Goal: Information Seeking & Learning: Learn about a topic

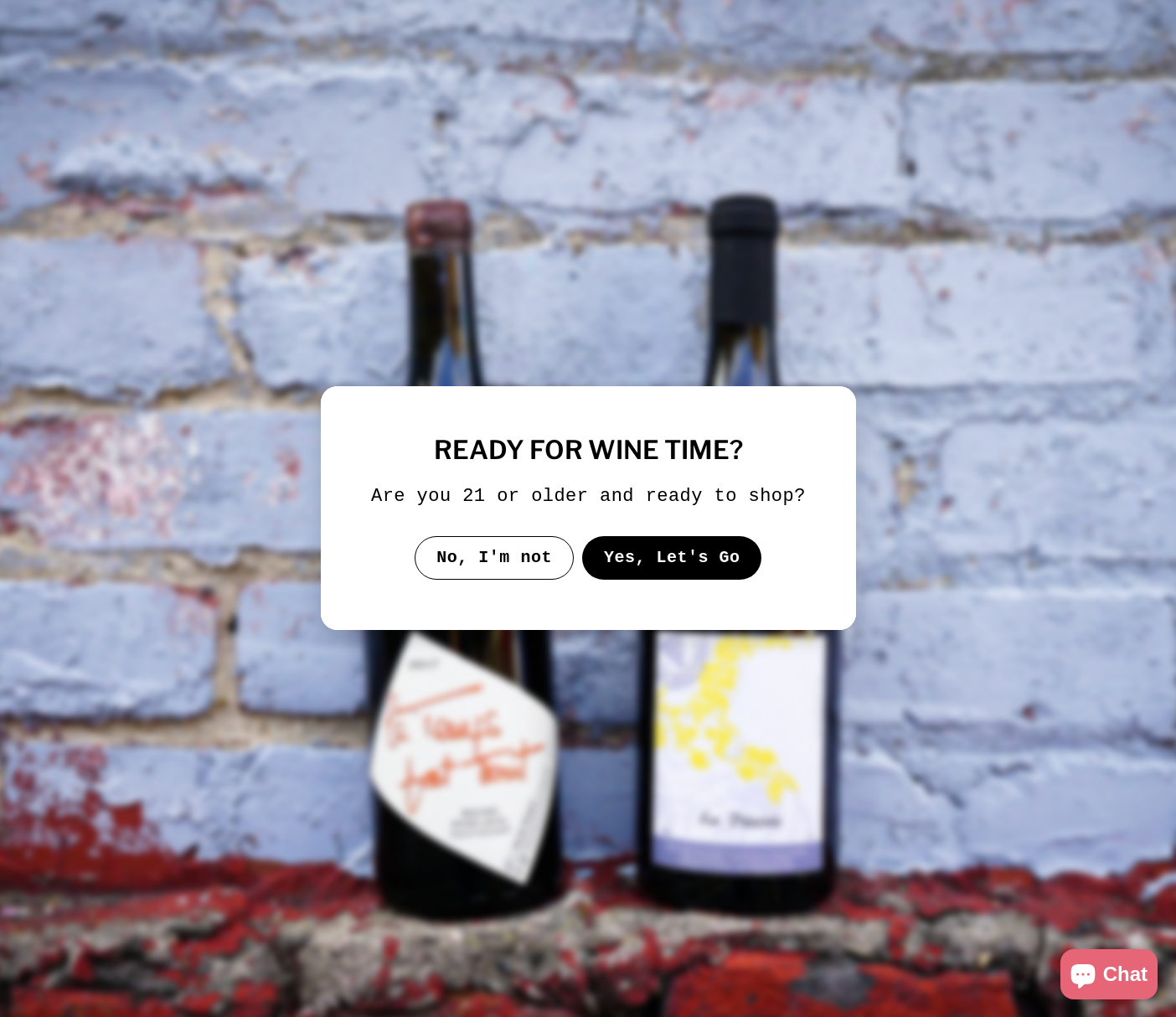
click at [700, 552] on button "Yes, Let's Go" at bounding box center [671, 558] width 180 height 43
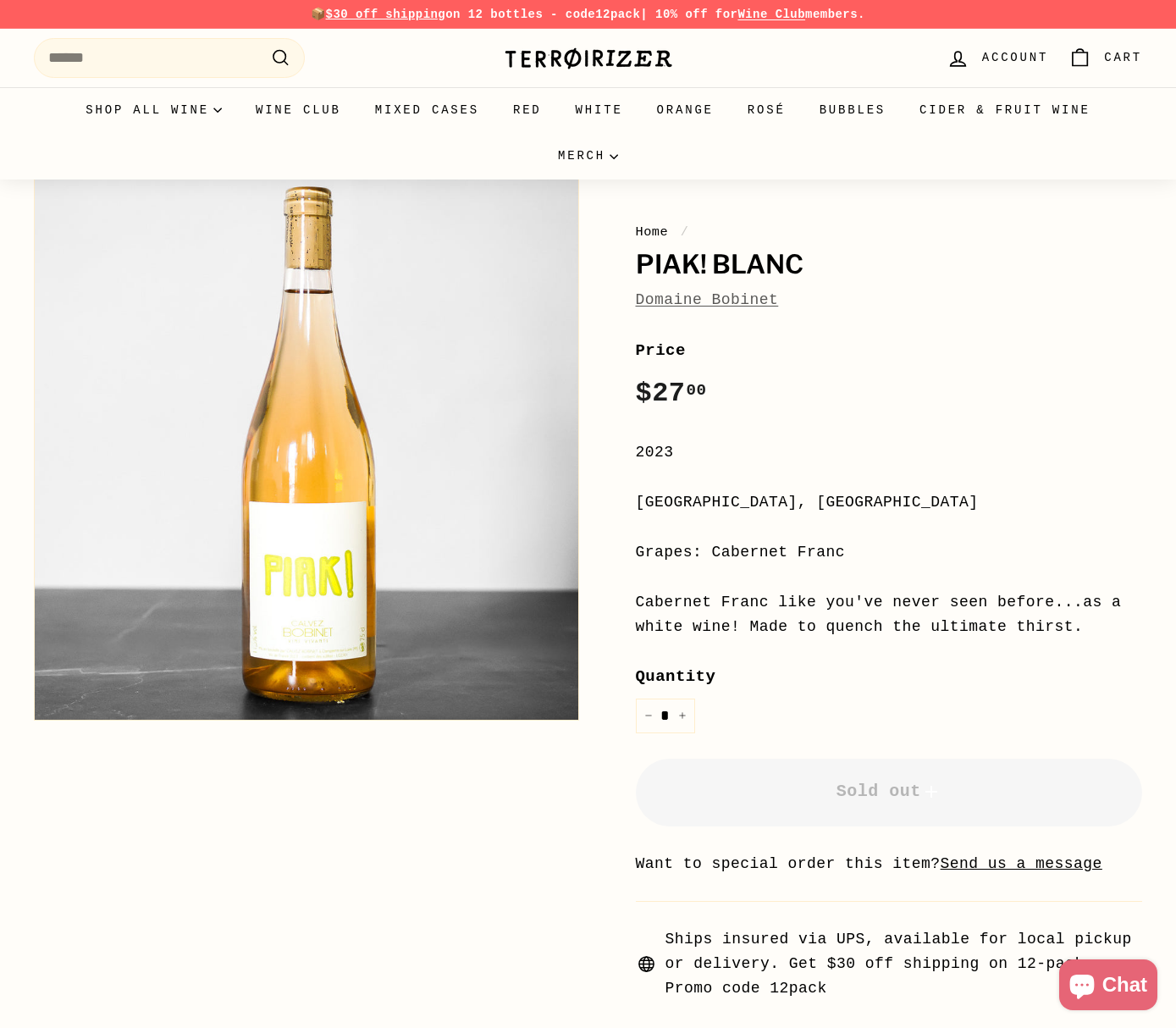
click at [712, 304] on link "Domaine Bobinet" at bounding box center [707, 299] width 143 height 17
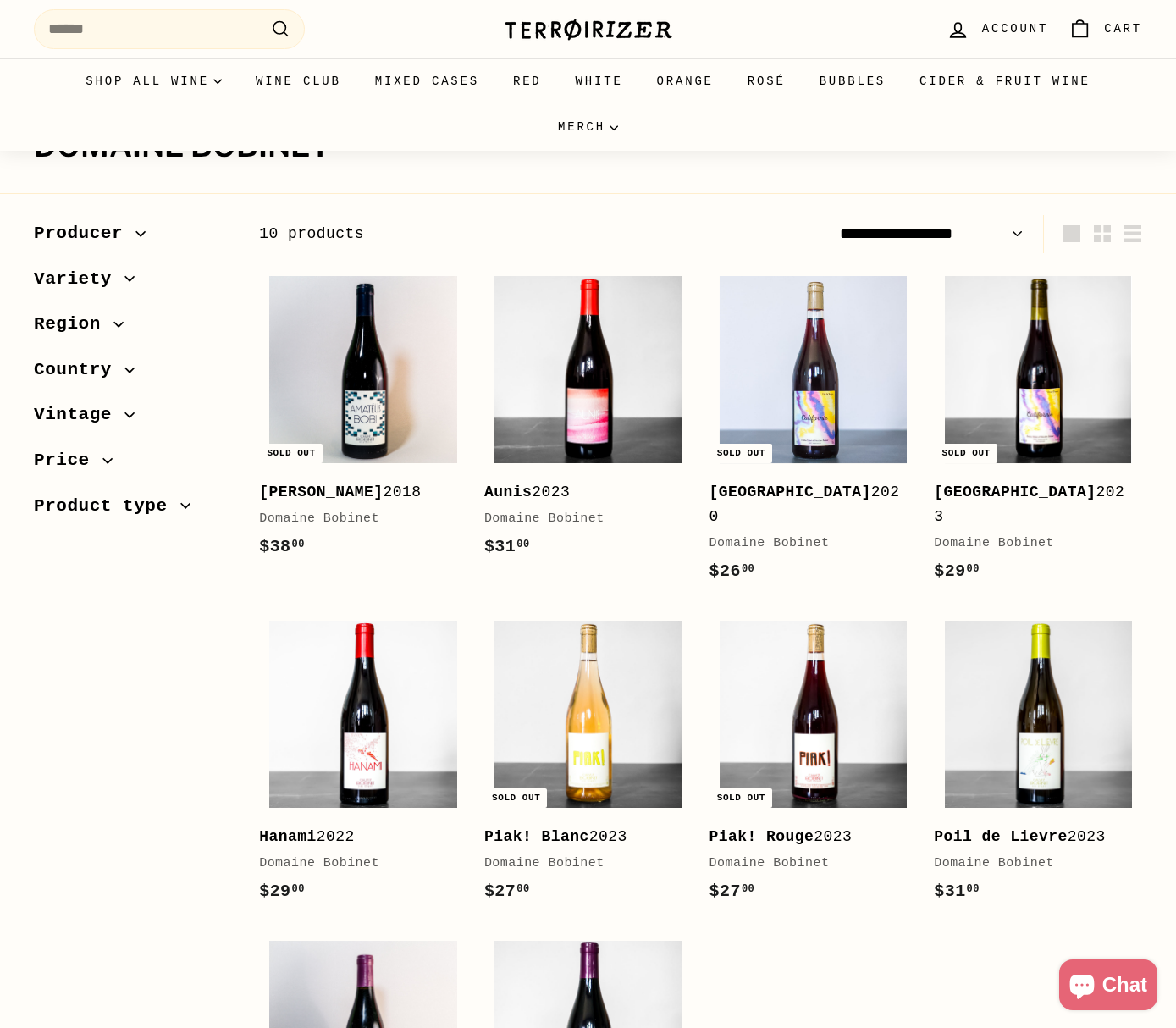
scroll to position [170, 0]
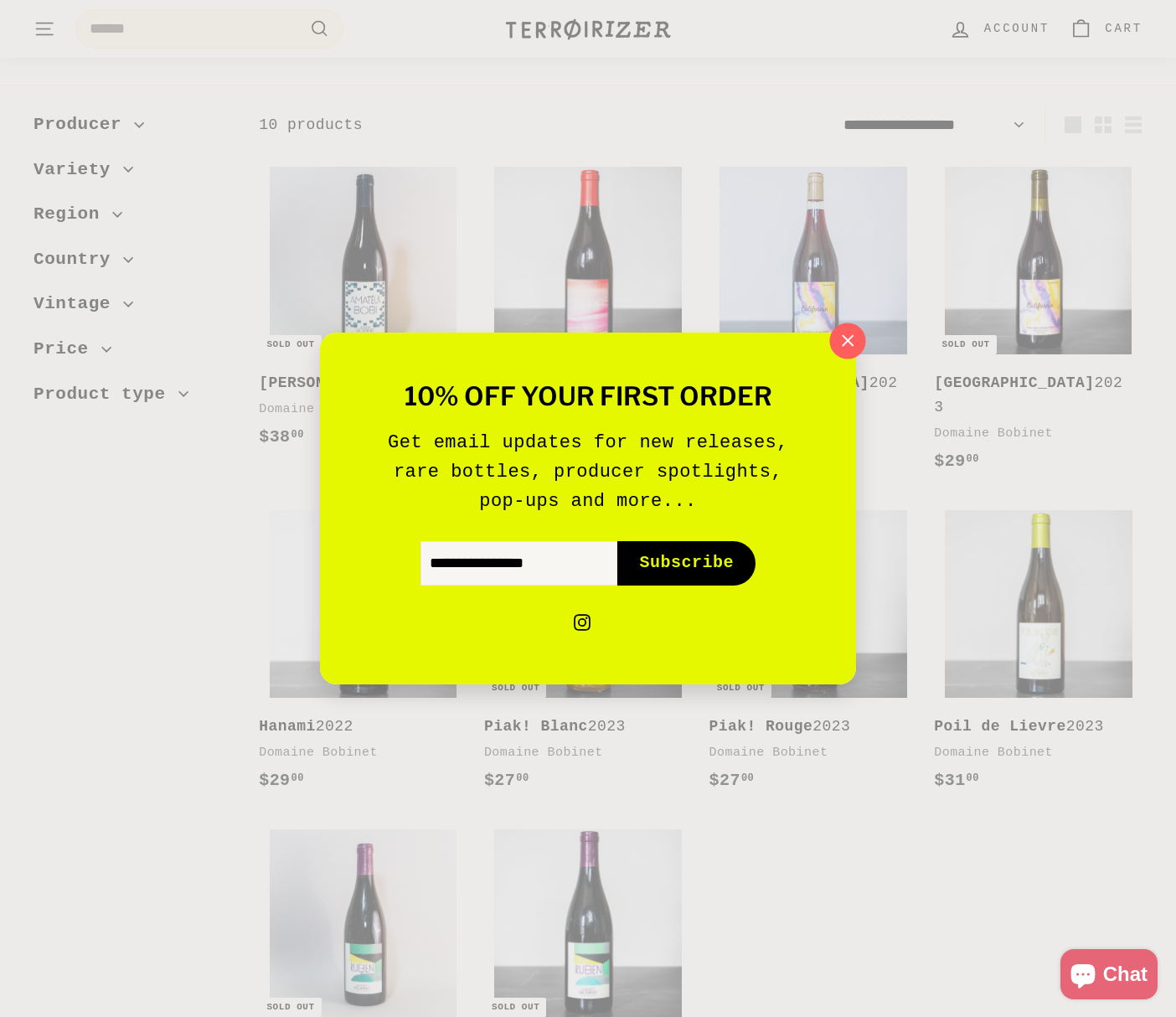
click at [856, 342] on icon "button" at bounding box center [847, 341] width 25 height 25
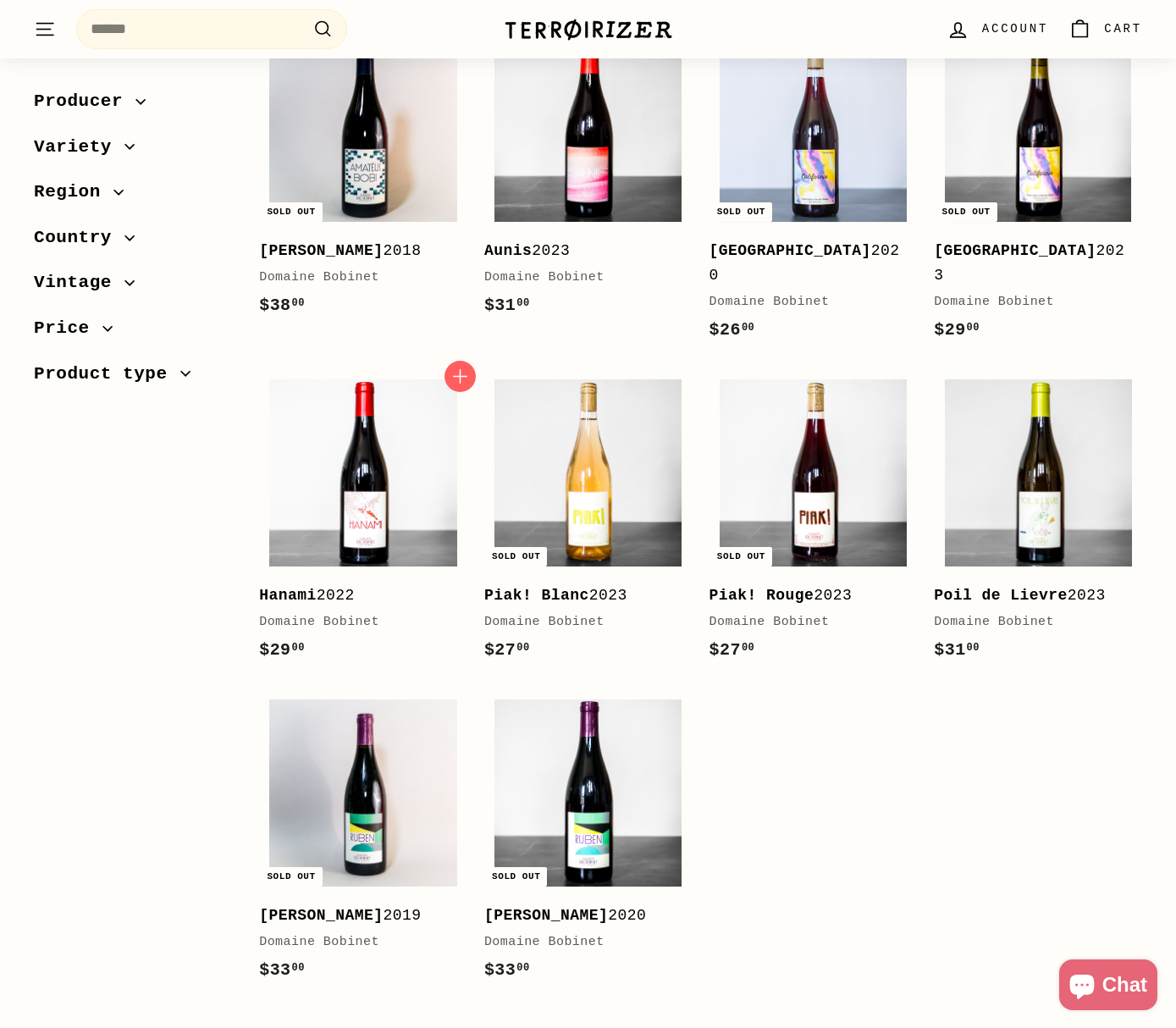
scroll to position [283, 0]
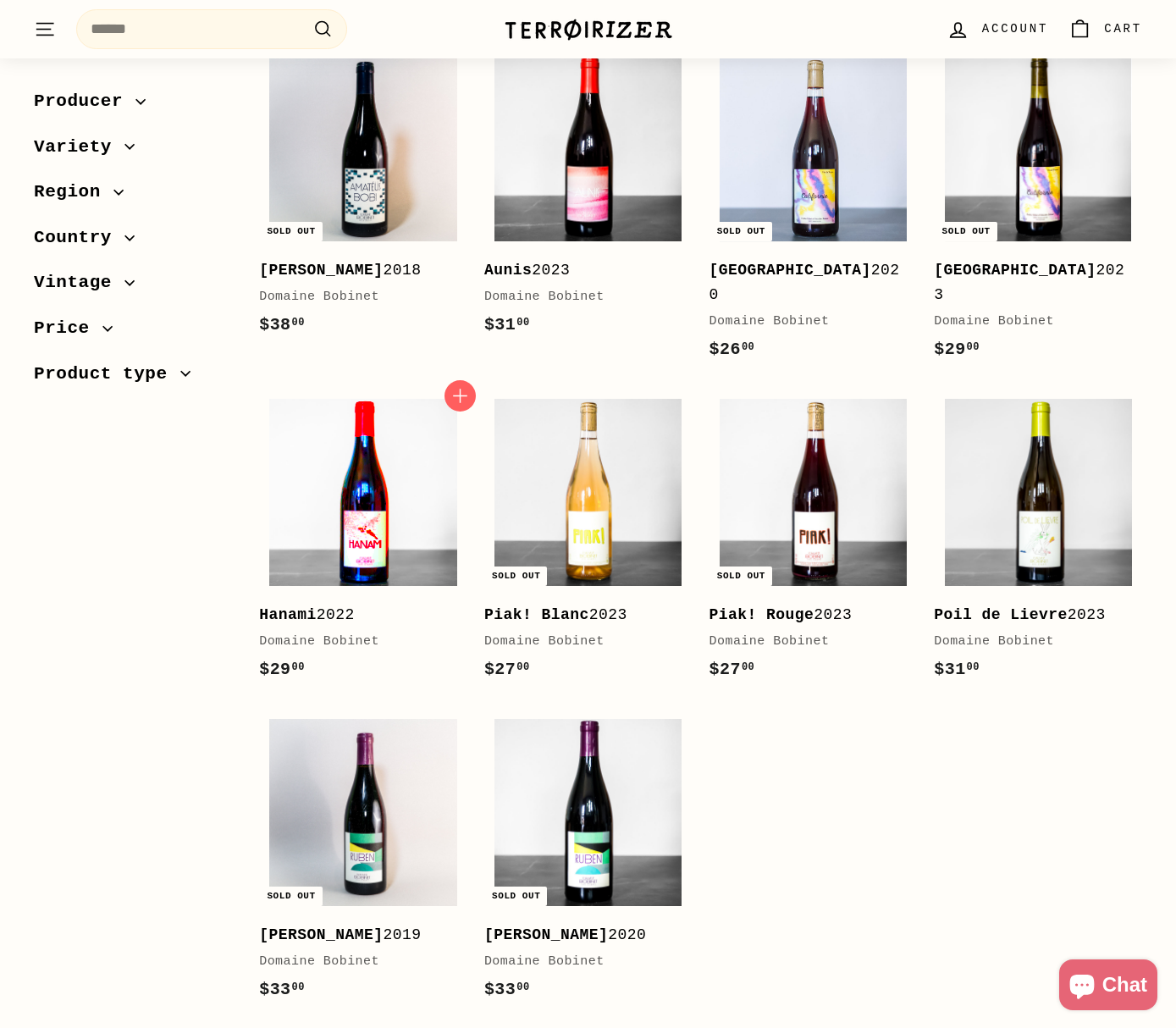
click at [379, 507] on img at bounding box center [363, 492] width 187 height 187
click at [887, 495] on img at bounding box center [813, 492] width 187 height 187
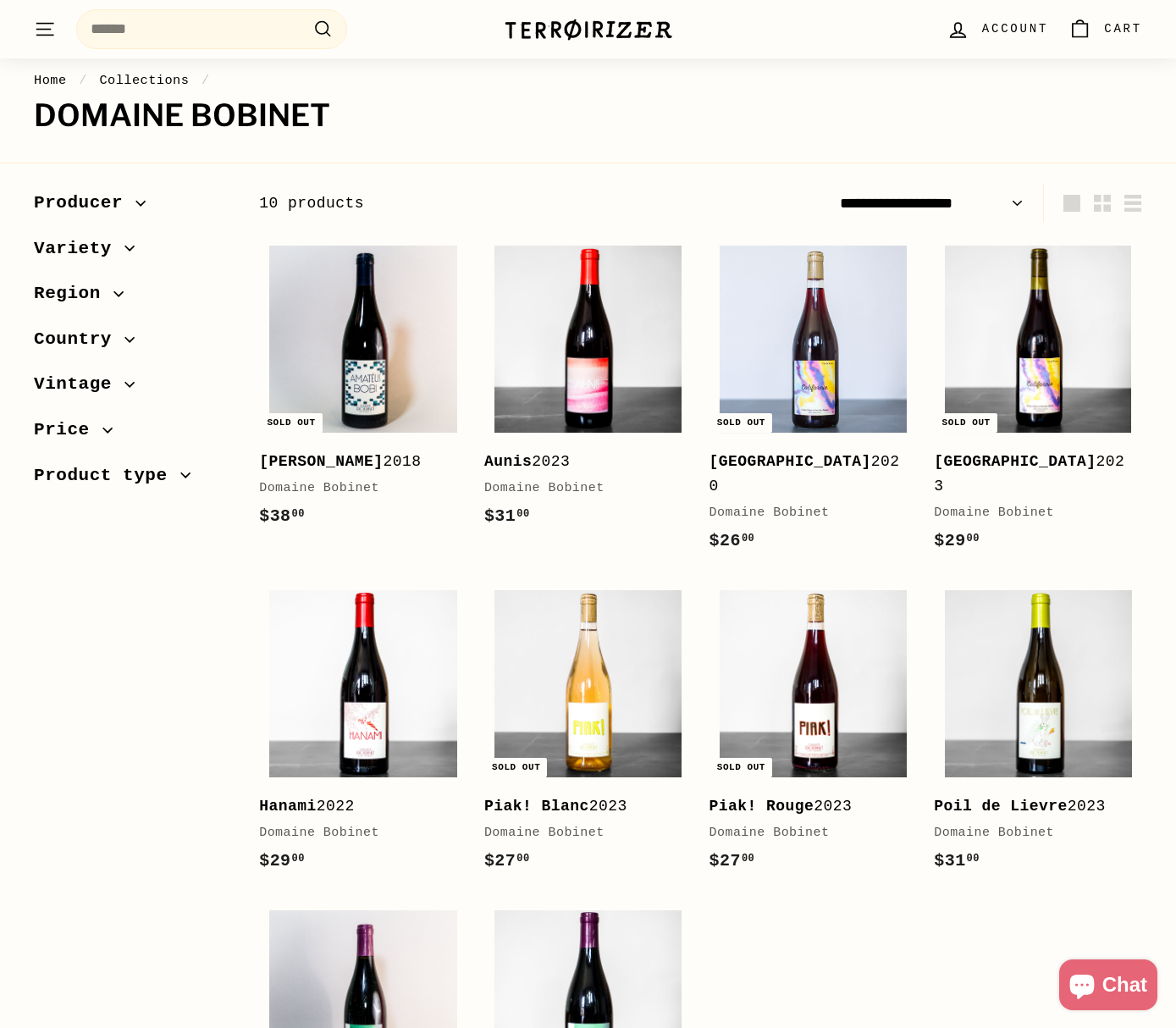
scroll to position [0, 0]
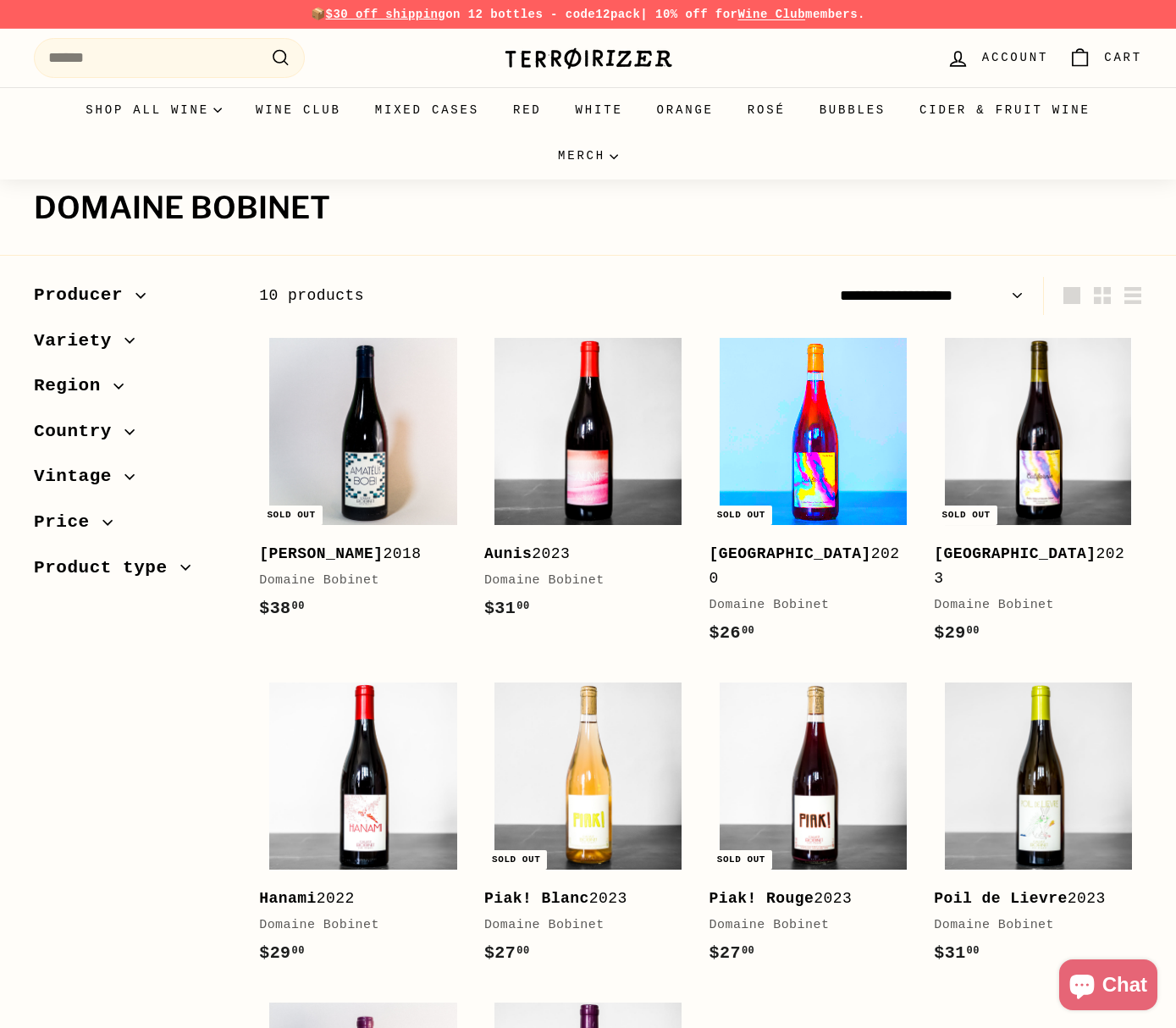
click at [795, 415] on img at bounding box center [813, 431] width 187 height 187
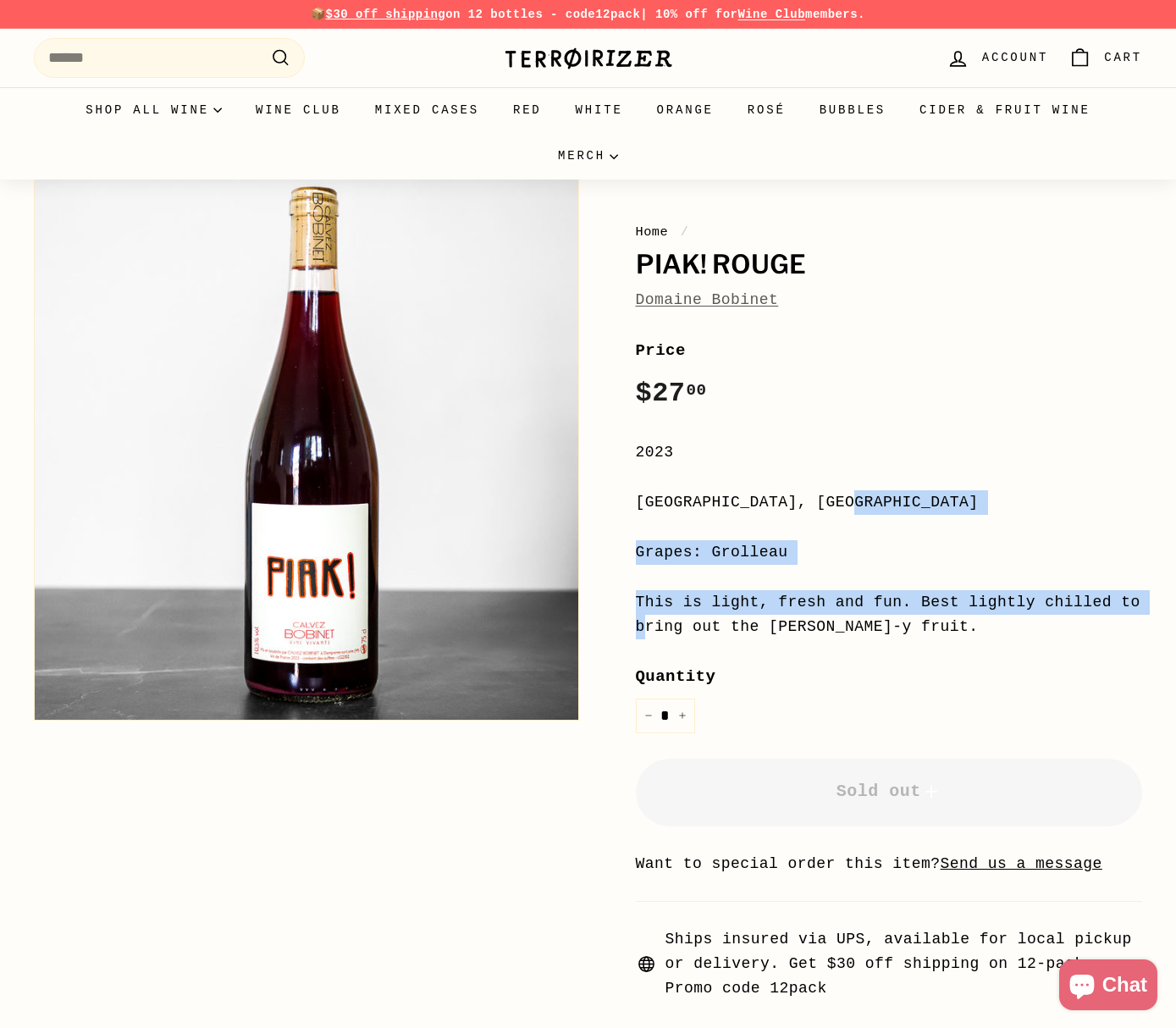
drag, startPoint x: 619, startPoint y: 497, endPoint x: 920, endPoint y: 574, distance: 310.7
click at [920, 574] on div "Home / Piak! Rouge Domaine Bobinet Price Regular price $27 00 $27.00 / 2023 Loi…" at bounding box center [871, 584] width 546 height 834
click at [918, 573] on div "**********" at bounding box center [889, 669] width 507 height 663
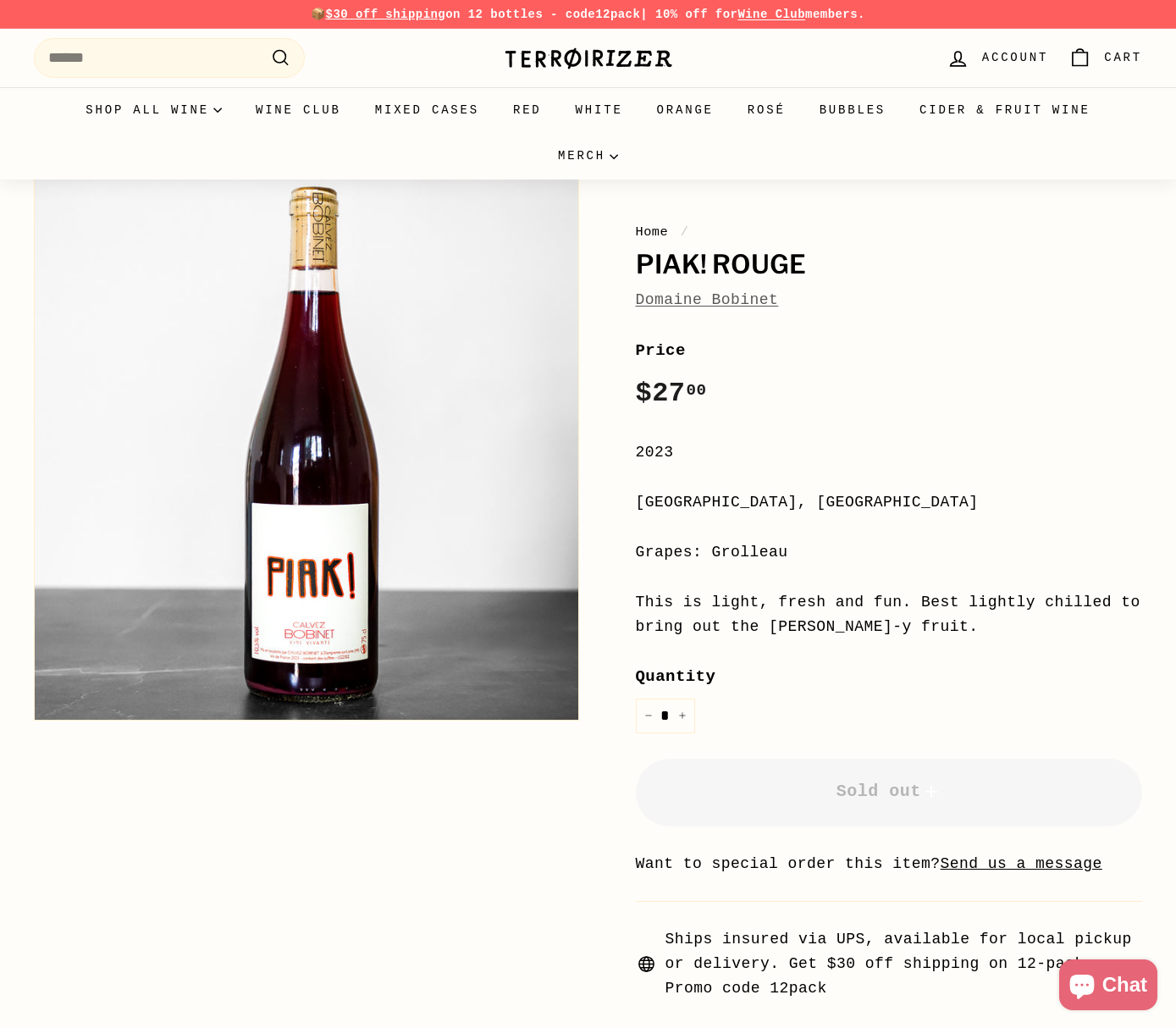
drag, startPoint x: 634, startPoint y: 531, endPoint x: 609, endPoint y: 530, distance: 25.0
click at [612, 531] on div "Home / Piak! Rouge Domaine Bobinet Price Regular price $27 00 $27.00 / 2023 Loi…" at bounding box center [871, 584] width 546 height 834
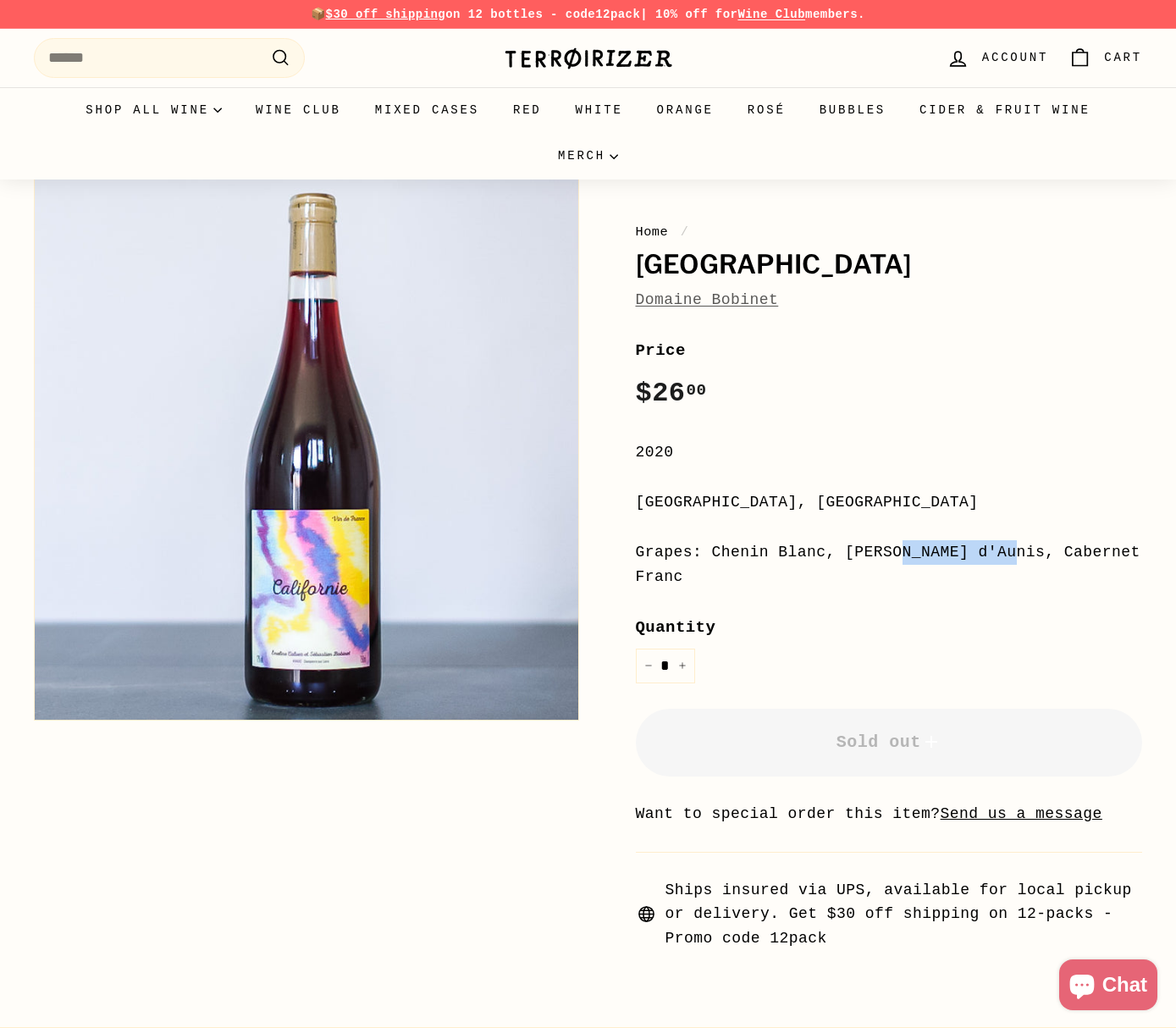
drag, startPoint x: 683, startPoint y: 538, endPoint x: 1040, endPoint y: 559, distance: 357.6
click at [1007, 558] on div "**********" at bounding box center [889, 643] width 507 height 613
click at [1040, 559] on div "Grapes: Chenin Blanc, [PERSON_NAME] d'Aunis, Cabernet Franc" at bounding box center [889, 565] width 507 height 49
